Goal: Task Accomplishment & Management: Use online tool/utility

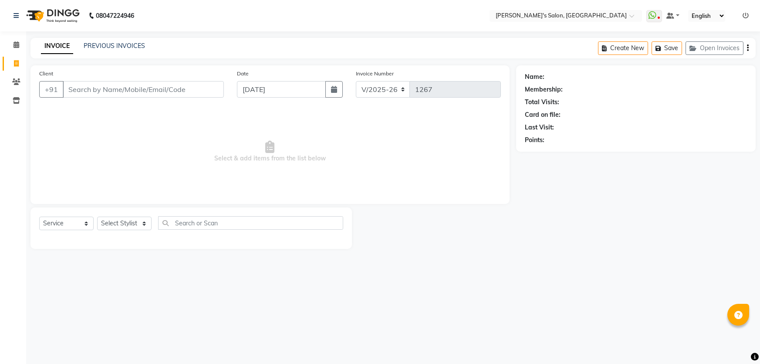
select select "7366"
select select "service"
click at [710, 47] on button "Open Invoices" at bounding box center [714, 47] width 58 height 13
click at [704, 51] on button "Open Invoices" at bounding box center [714, 47] width 58 height 13
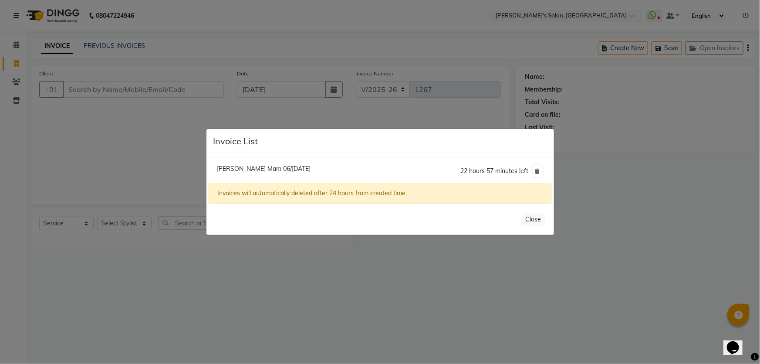
click at [271, 171] on span "[PERSON_NAME] Mam 06/[DATE]" at bounding box center [264, 169] width 94 height 8
type input "62******74"
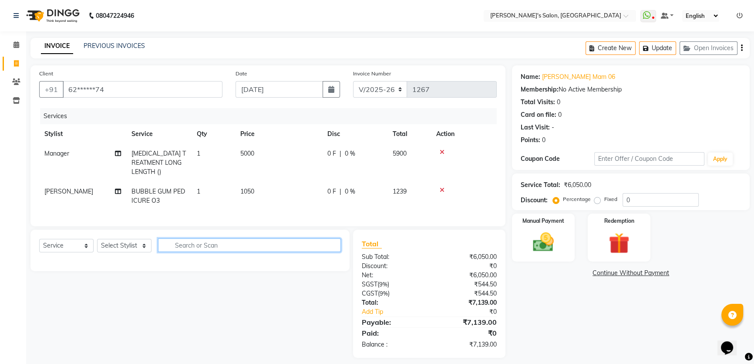
click at [171, 241] on input "text" at bounding box center [249, 244] width 183 height 13
click at [133, 244] on select "Select Stylist AKASH ANIL KONDHAMANGALE Anjali Manager [PERSON_NAME] [PERSON_NA…" at bounding box center [124, 245] width 54 height 13
select select "67670"
click at [97, 239] on select "Select Stylist AKASH ANIL KONDHAMANGALE Anjali Manager [PERSON_NAME] [PERSON_NA…" at bounding box center [124, 245] width 54 height 13
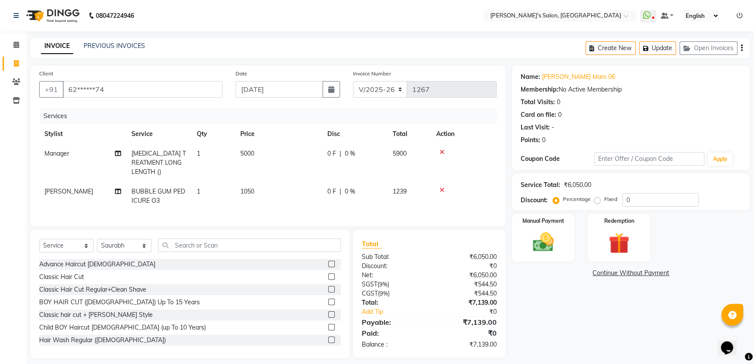
click at [77, 154] on td "Manager" at bounding box center [82, 163] width 87 height 38
select select "63835"
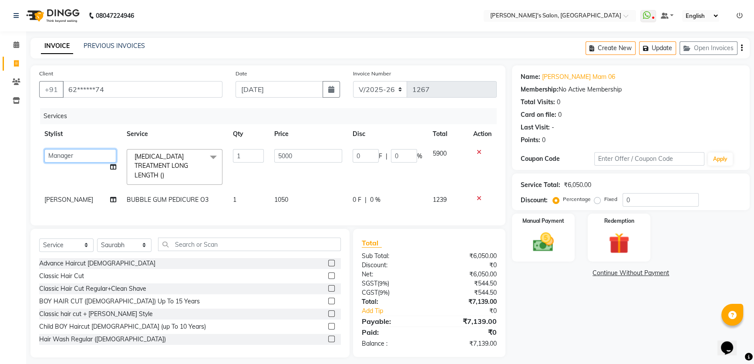
click at [77, 154] on select "AKASH [PERSON_NAME] Anjali Manager [PERSON_NAME] [PERSON_NAME]" at bounding box center [80, 155] width 72 height 13
select select "67670"
click at [184, 239] on input "text" at bounding box center [249, 243] width 183 height 13
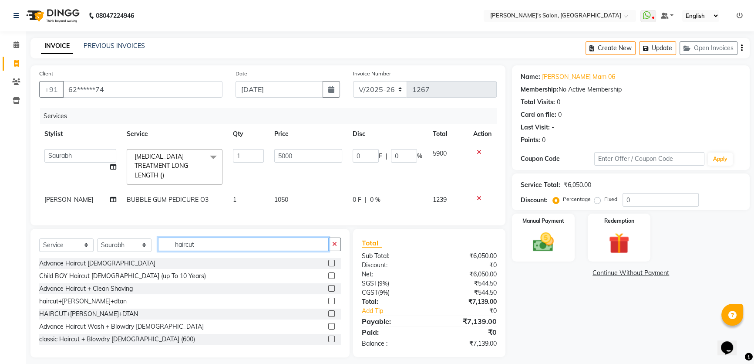
scroll to position [1, 0]
type input "haircut"
click at [140, 321] on div "Advance Haircut Wash + Blowdry [DEMOGRAPHIC_DATA]" at bounding box center [121, 325] width 165 height 9
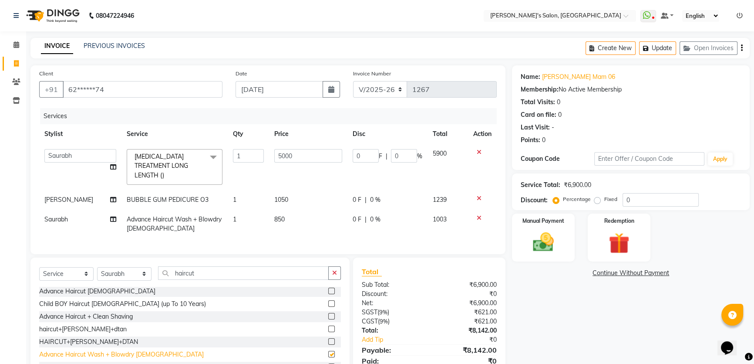
checkbox input "false"
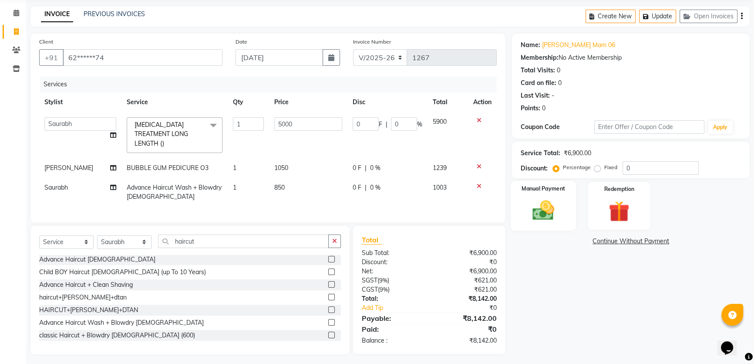
click at [560, 217] on img at bounding box center [543, 210] width 35 height 25
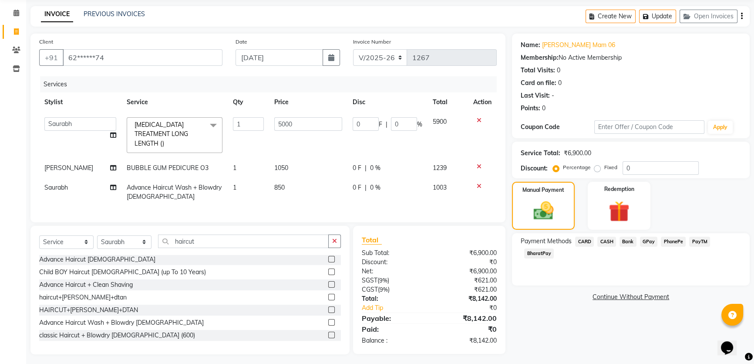
click at [701, 240] on span "PayTM" at bounding box center [699, 241] width 21 height 10
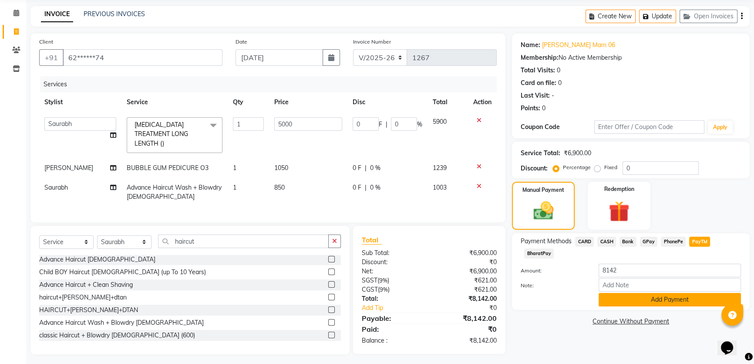
click at [637, 301] on button "Add Payment" at bounding box center [670, 299] width 142 height 13
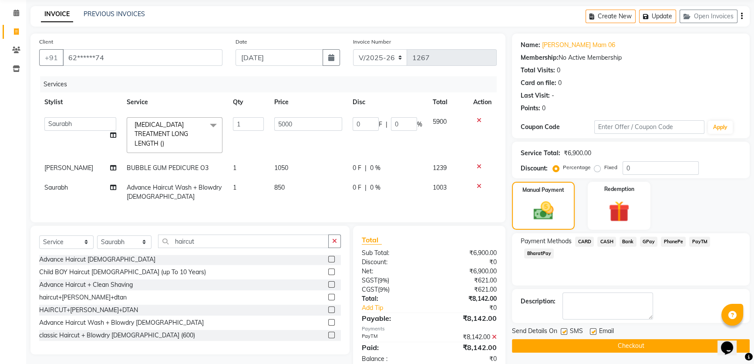
scroll to position [50, 0]
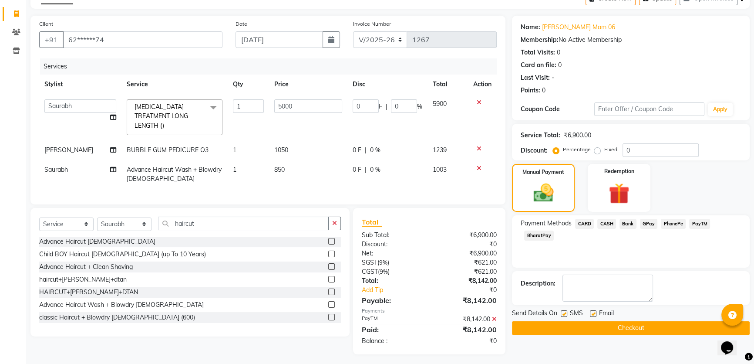
click at [626, 331] on button "Checkout" at bounding box center [631, 327] width 238 height 13
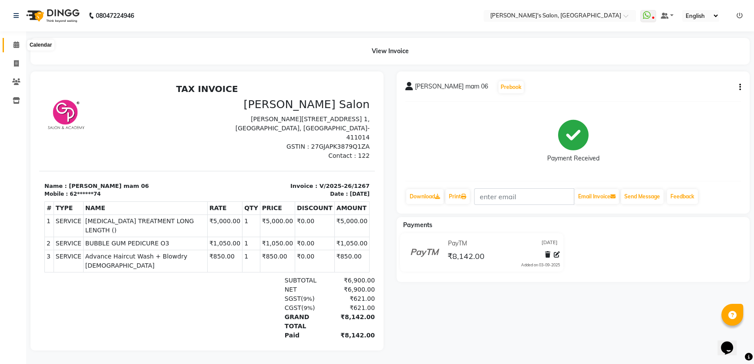
click at [11, 43] on span at bounding box center [16, 45] width 15 height 10
